Goal: Check status

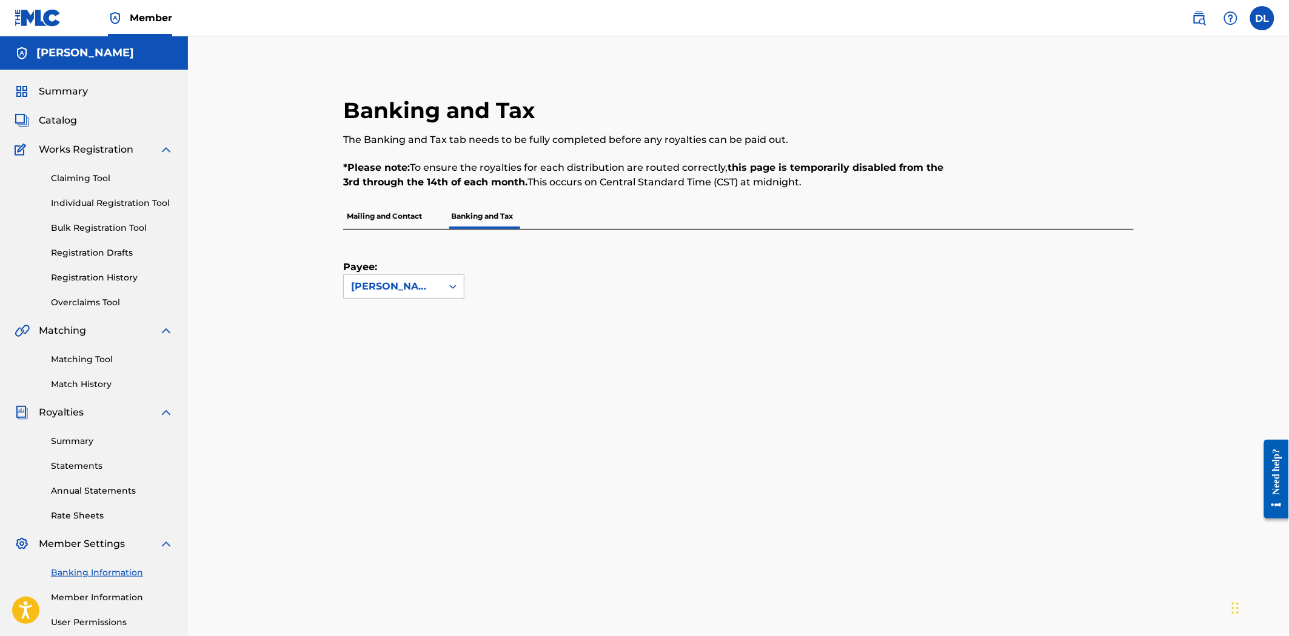
click at [370, 225] on p "Mailing and Contact" at bounding box center [384, 216] width 82 height 25
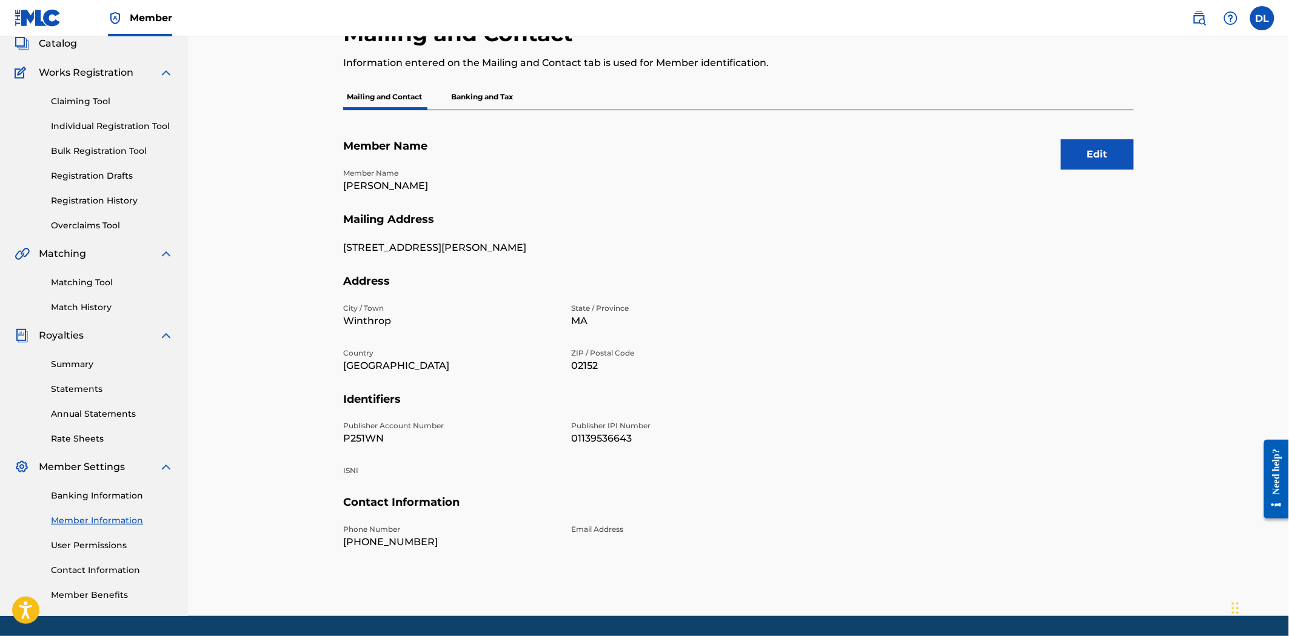
scroll to position [115, 0]
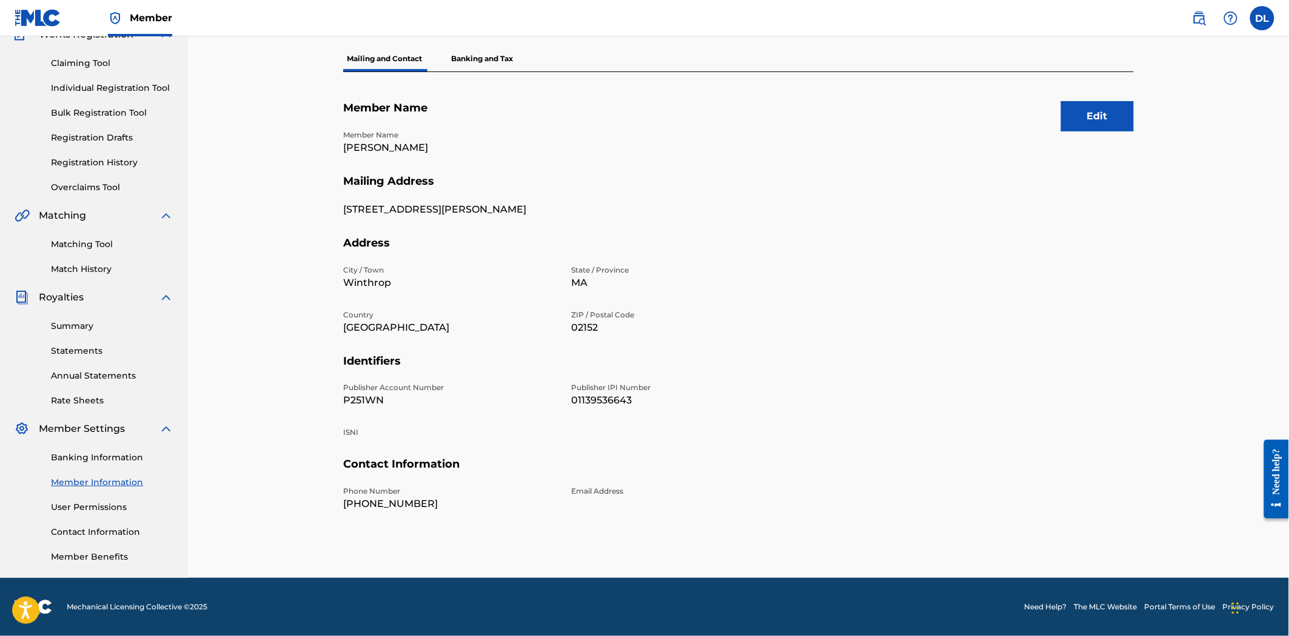
click at [87, 458] on link "Banking Information" at bounding box center [112, 458] width 122 height 13
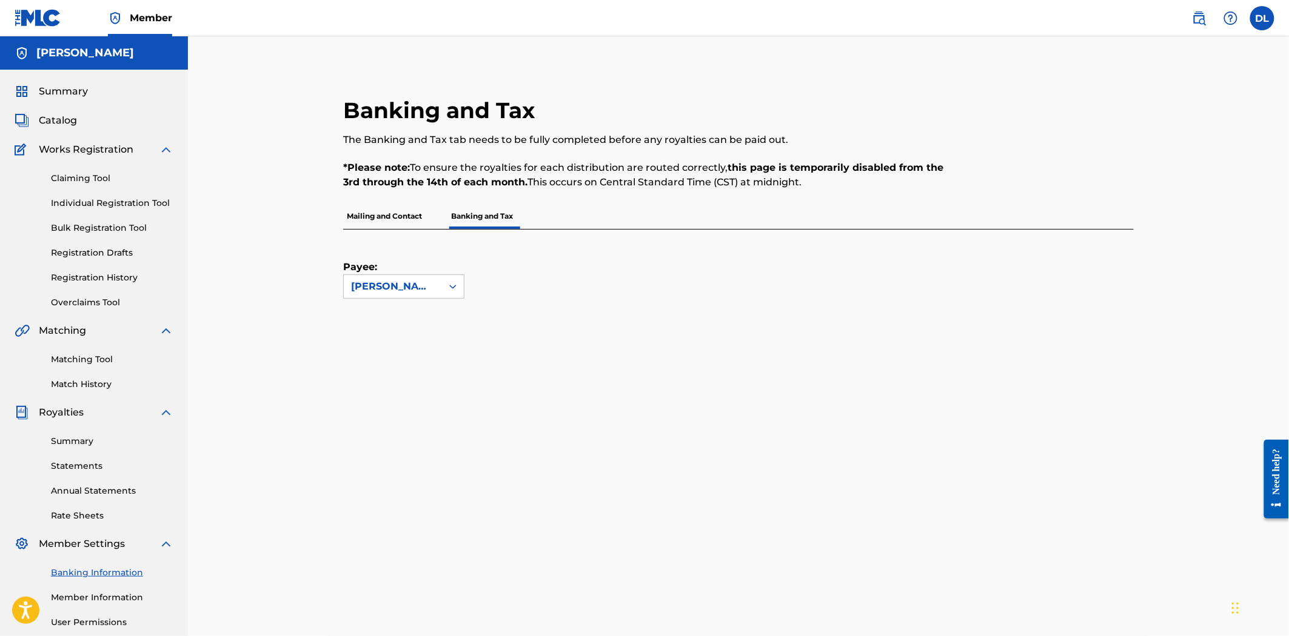
click at [75, 447] on link "Summary" at bounding box center [112, 441] width 122 height 13
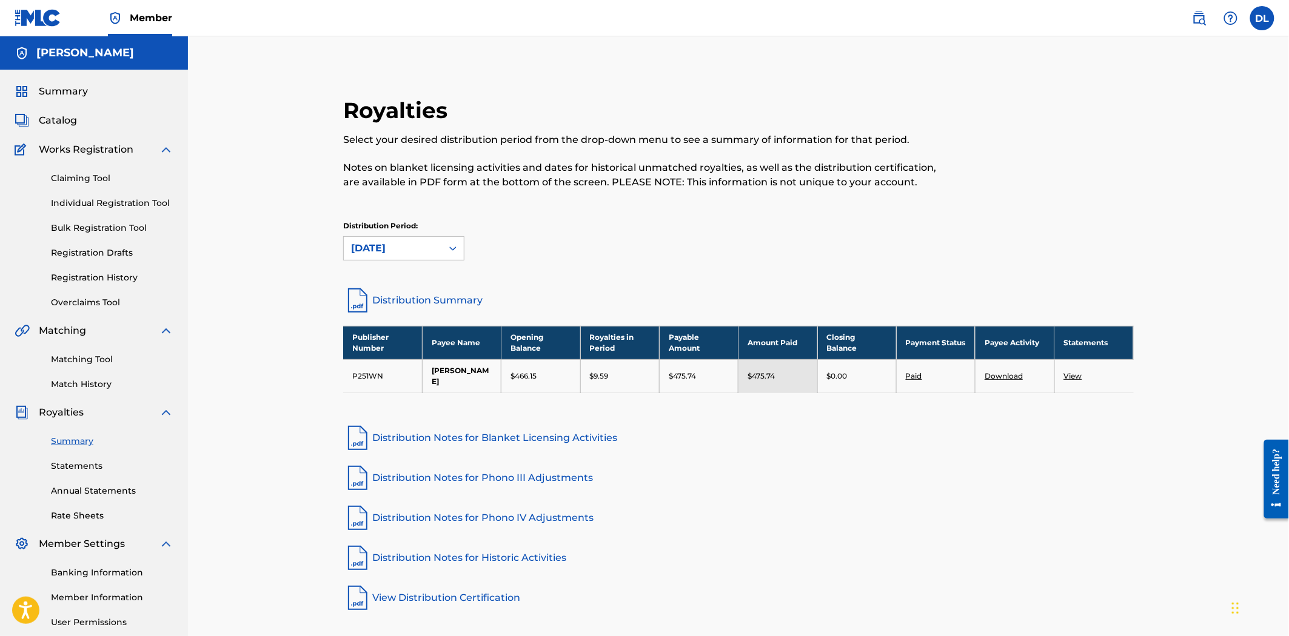
click at [919, 376] on link "Paid" at bounding box center [914, 376] width 16 height 9
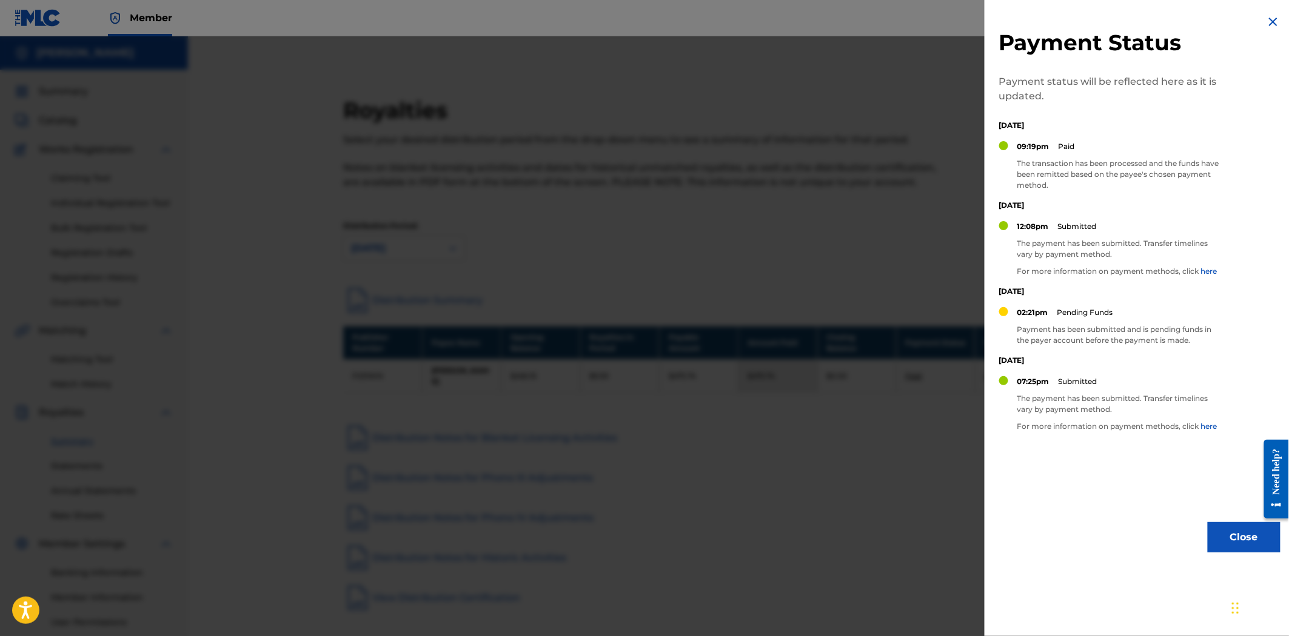
scroll to position [27, 0]
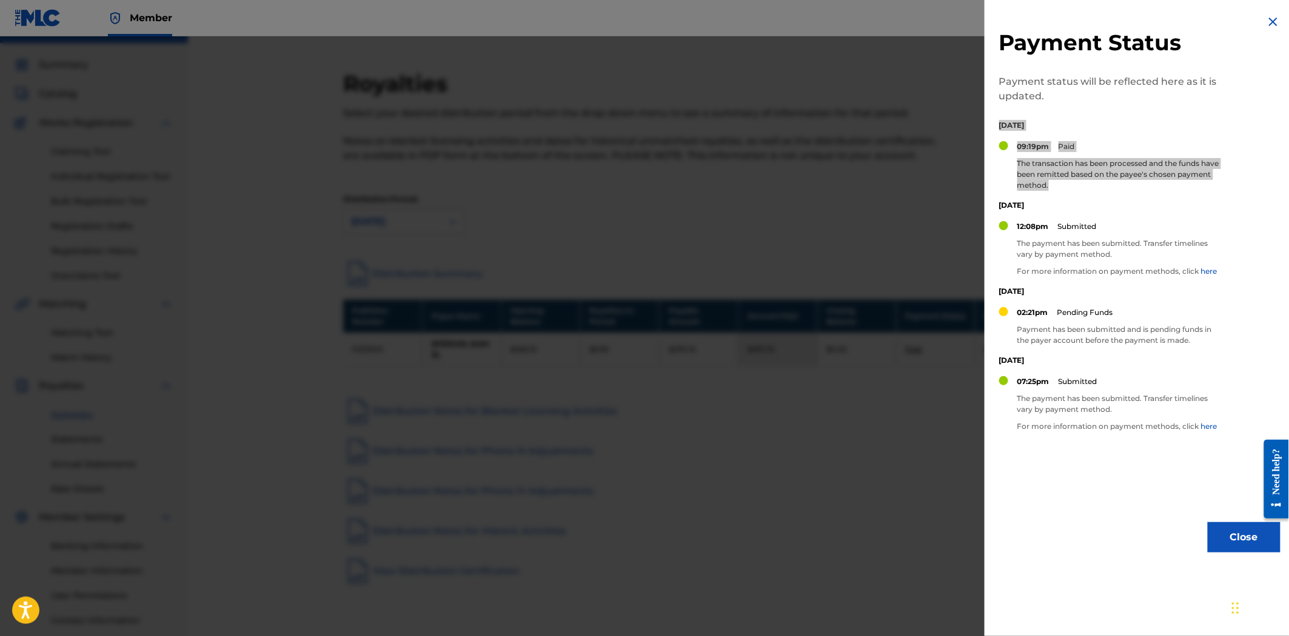
drag, startPoint x: 1062, startPoint y: 184, endPoint x: 992, endPoint y: 127, distance: 90.5
click at [992, 127] on div "Payment Status Payment status will be reflected here as it is updated. [DATE] 0…" at bounding box center [1139, 283] width 310 height 567
click at [1104, 168] on p "The transaction has been processed and the funds have been remitted based on th…" at bounding box center [1120, 174] width 206 height 33
drag, startPoint x: 1084, startPoint y: 184, endPoint x: 995, endPoint y: 126, distance: 105.9
click at [995, 126] on div "Payment Status Payment status will be reflected here as it is updated. [DATE] 0…" at bounding box center [1139, 283] width 310 height 567
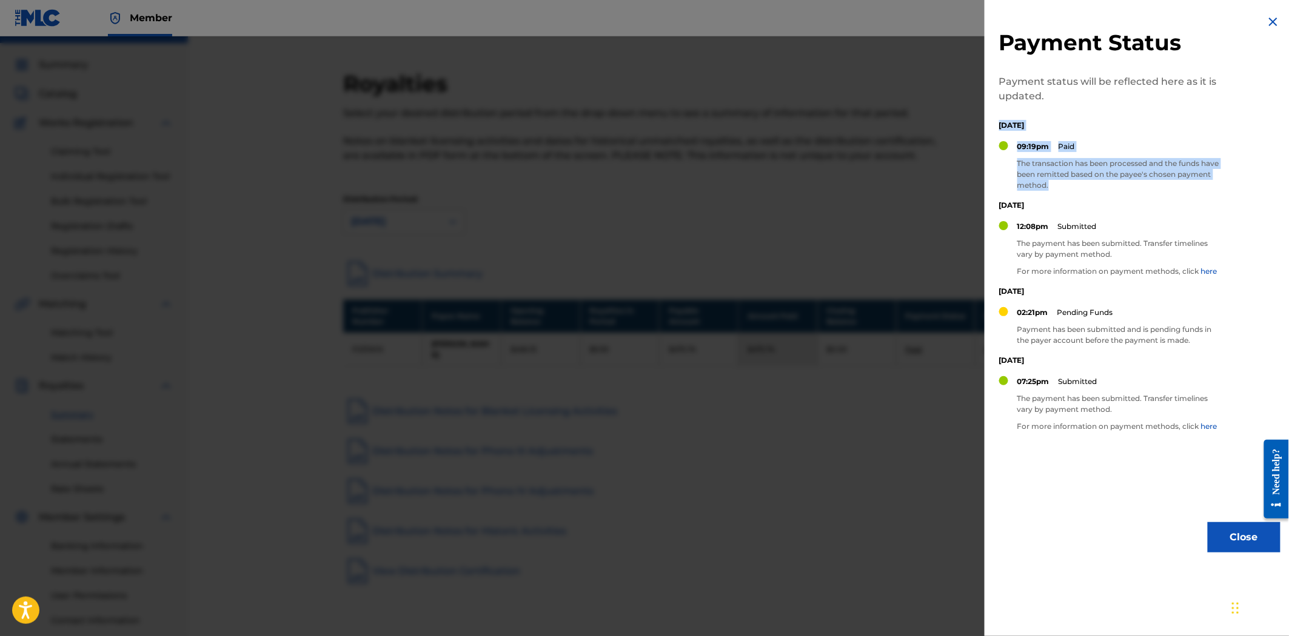
copy div "[DATE] 09:19pm Paid The transaction has been processed and the funds have been …"
click at [1089, 434] on div "07:25pm Submitted The payment has been submitted. Transfer timelines vary by pa…" at bounding box center [1120, 408] width 206 height 65
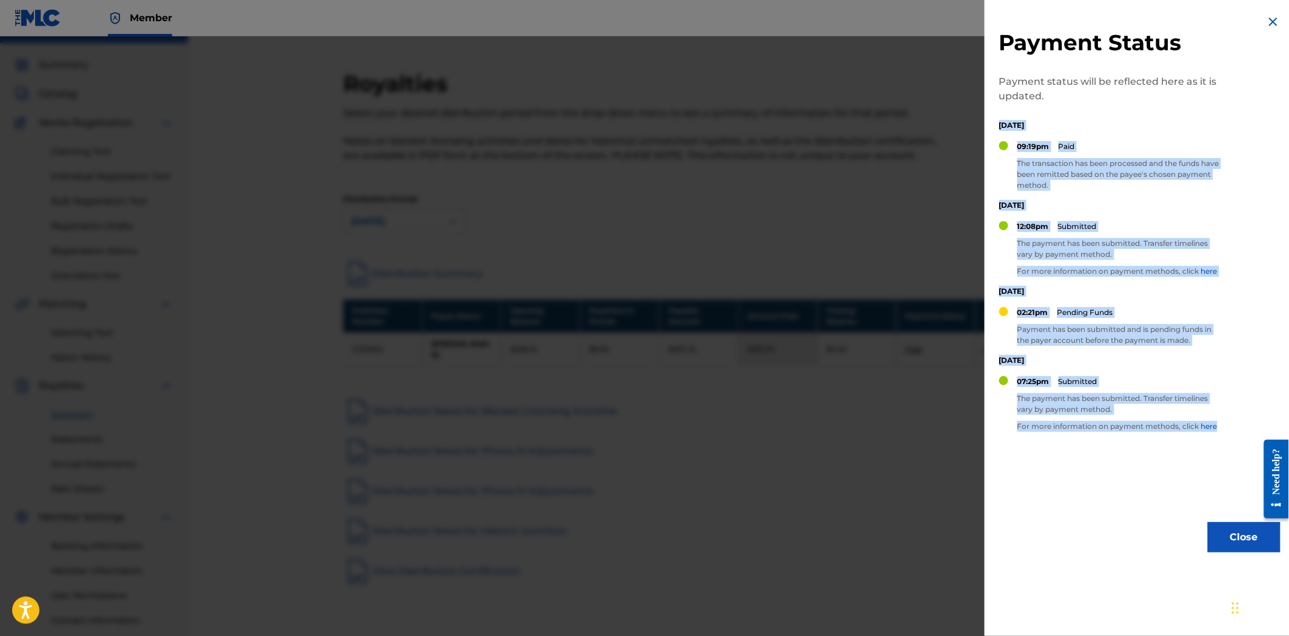
drag, startPoint x: 1222, startPoint y: 422, endPoint x: 996, endPoint y: 124, distance: 374.2
click at [996, 124] on div "Payment Status Payment status will be reflected here as it is updated. [DATE] 0…" at bounding box center [1139, 283] width 310 height 567
copy div "[DATE] 09:19pm Paid The transaction has been processed and the funds have been …"
